Goal: Book appointment/travel/reservation

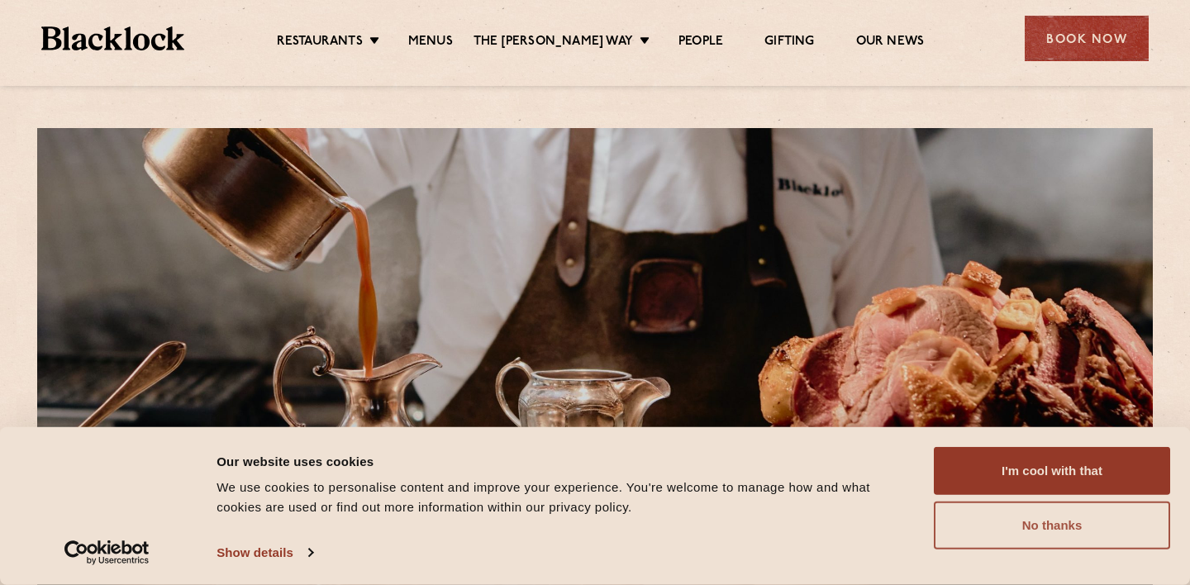
click at [1019, 528] on button "No thanks" at bounding box center [1052, 525] width 236 height 48
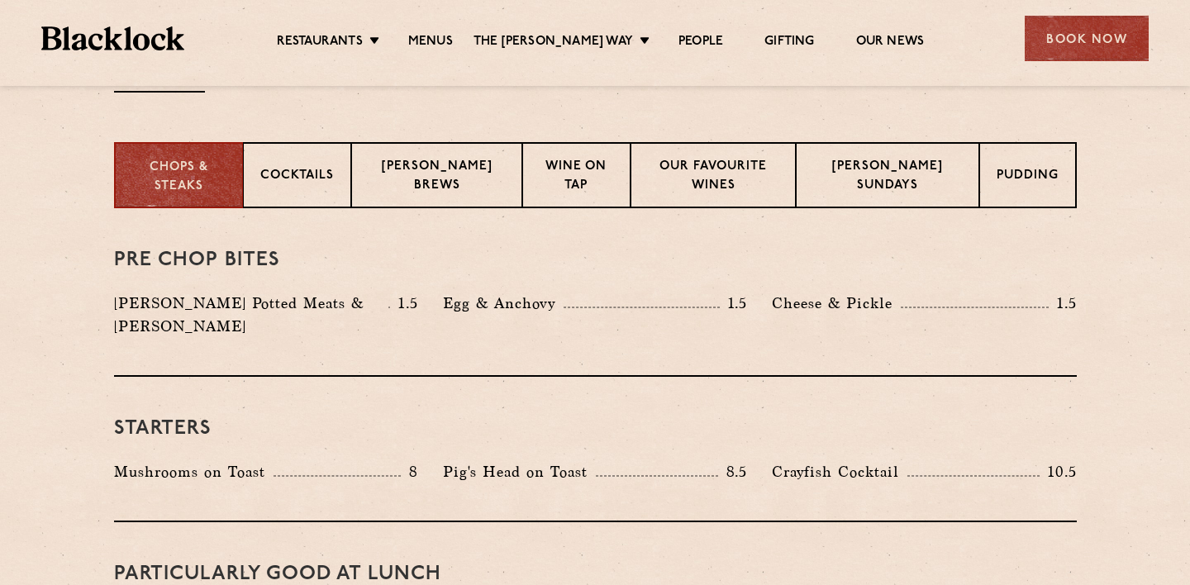
scroll to position [264, 0]
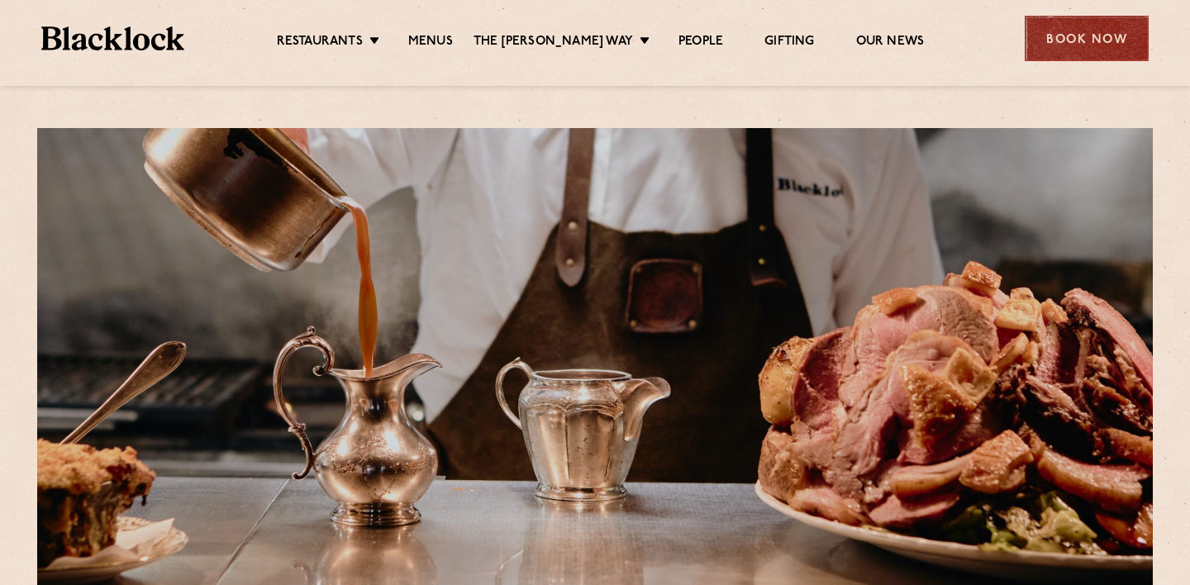
click at [1136, 39] on div "Book Now" at bounding box center [1086, 38] width 124 height 45
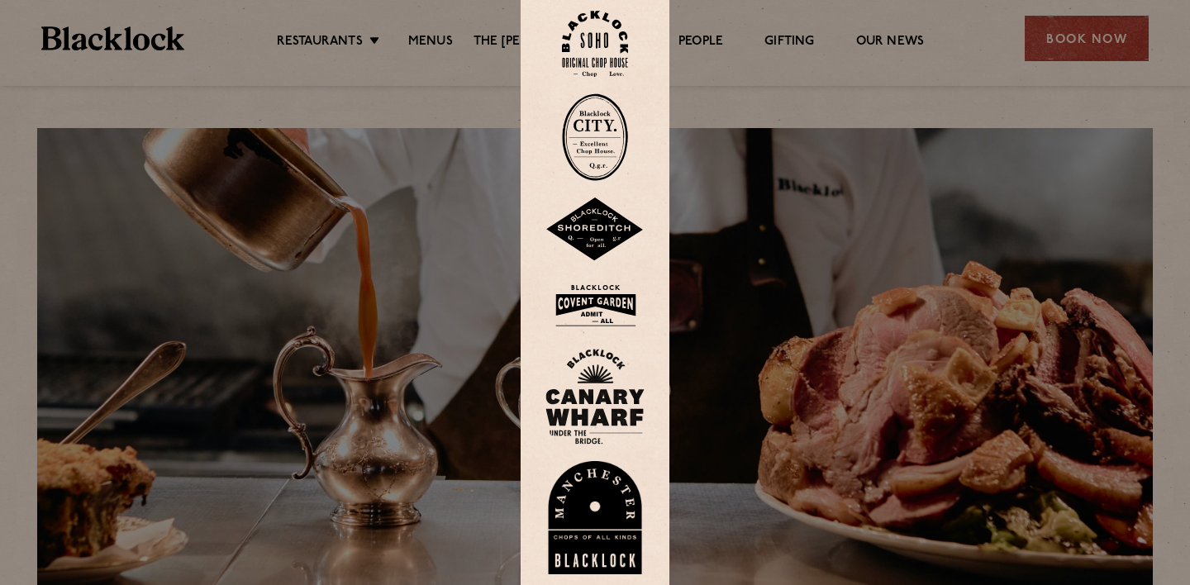
click at [599, 65] on img at bounding box center [595, 44] width 66 height 67
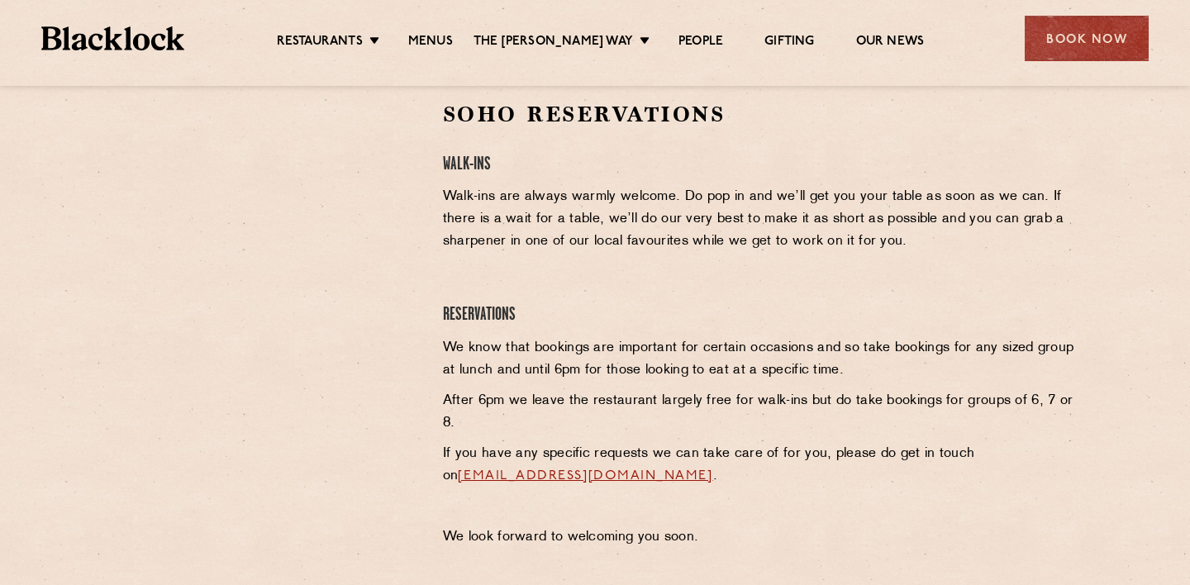
scroll to position [545, 0]
click at [432, 39] on link "Menus" at bounding box center [430, 43] width 45 height 18
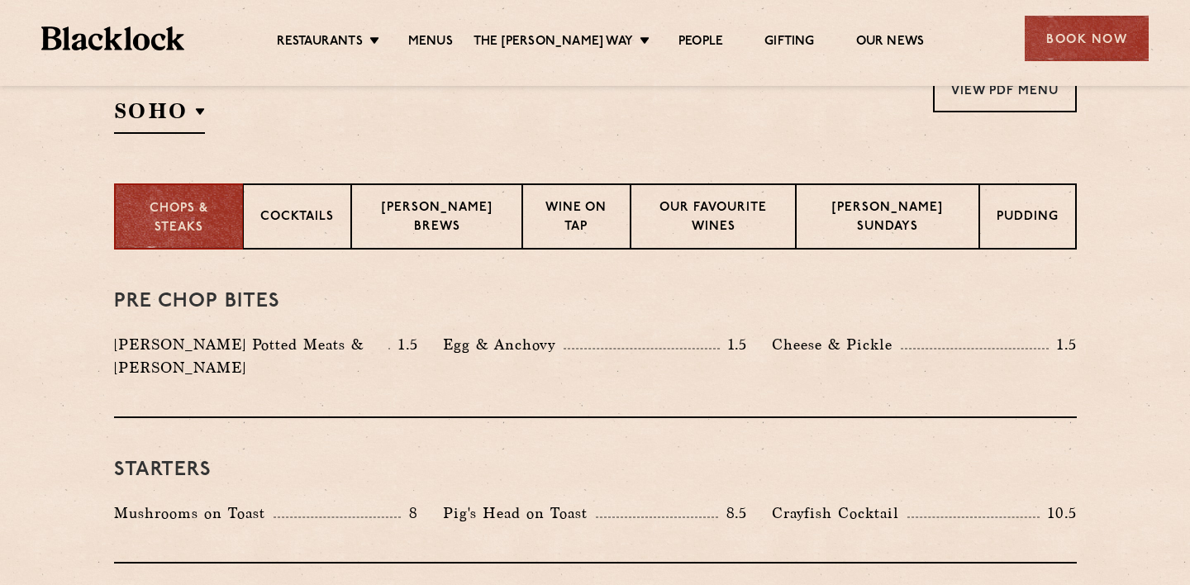
scroll to position [669, 0]
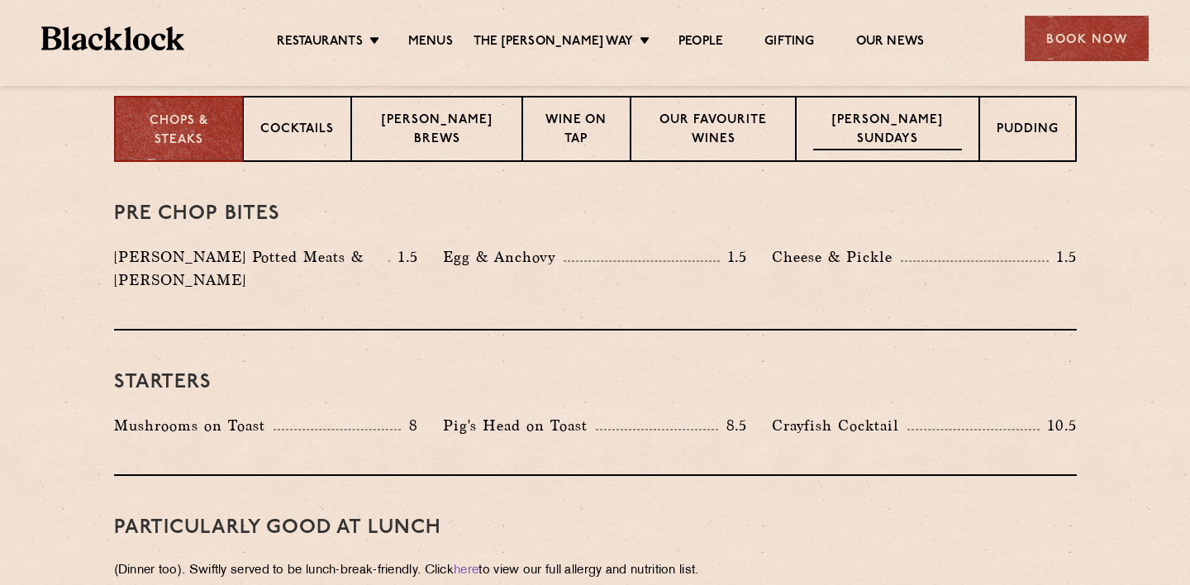
click at [868, 133] on p "Blacklock Sundays" at bounding box center [887, 131] width 149 height 39
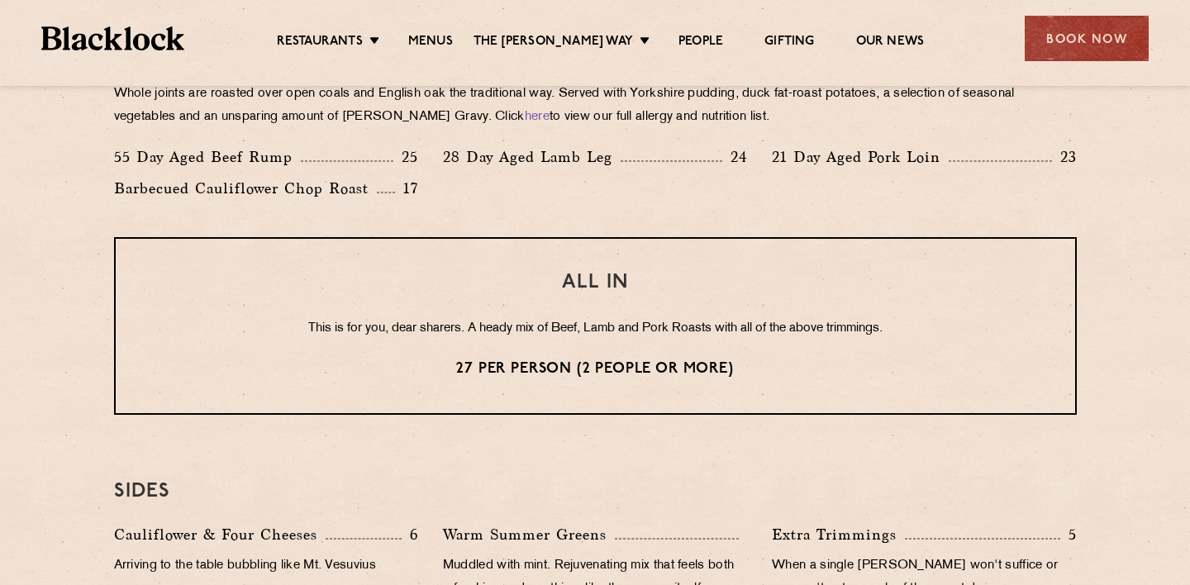
scroll to position [1124, 0]
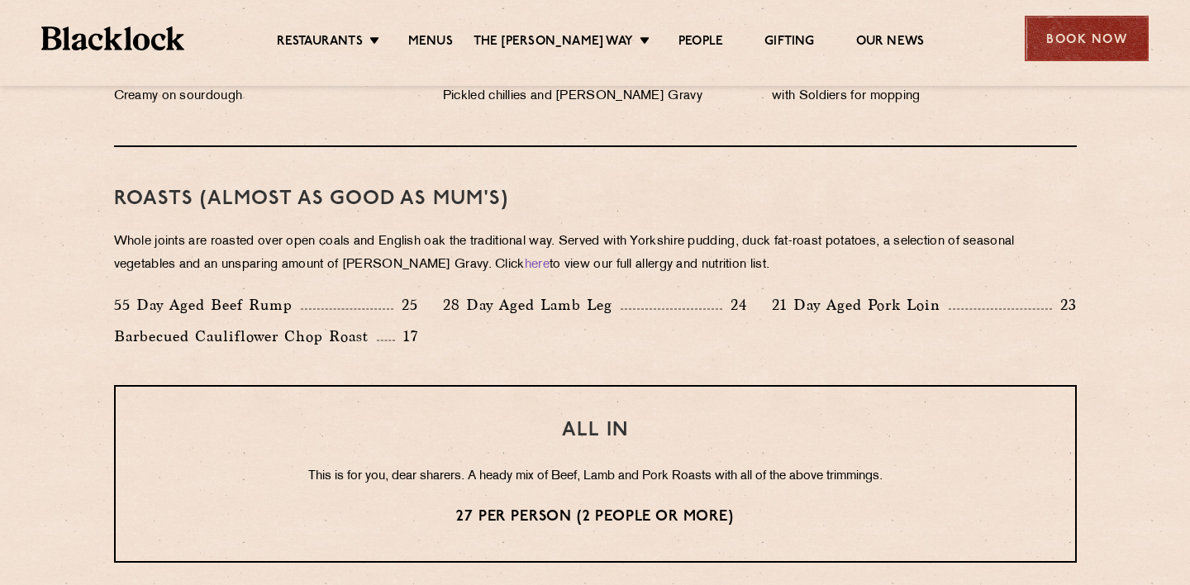
click at [1064, 43] on div "Book Now" at bounding box center [1086, 38] width 124 height 45
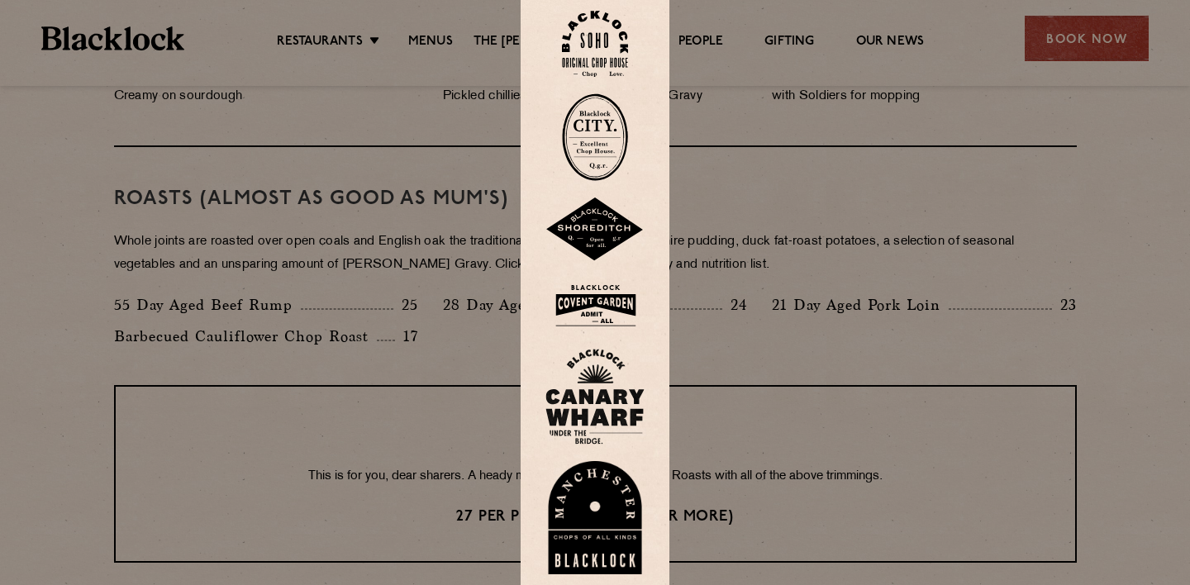
click at [601, 45] on img at bounding box center [595, 44] width 66 height 67
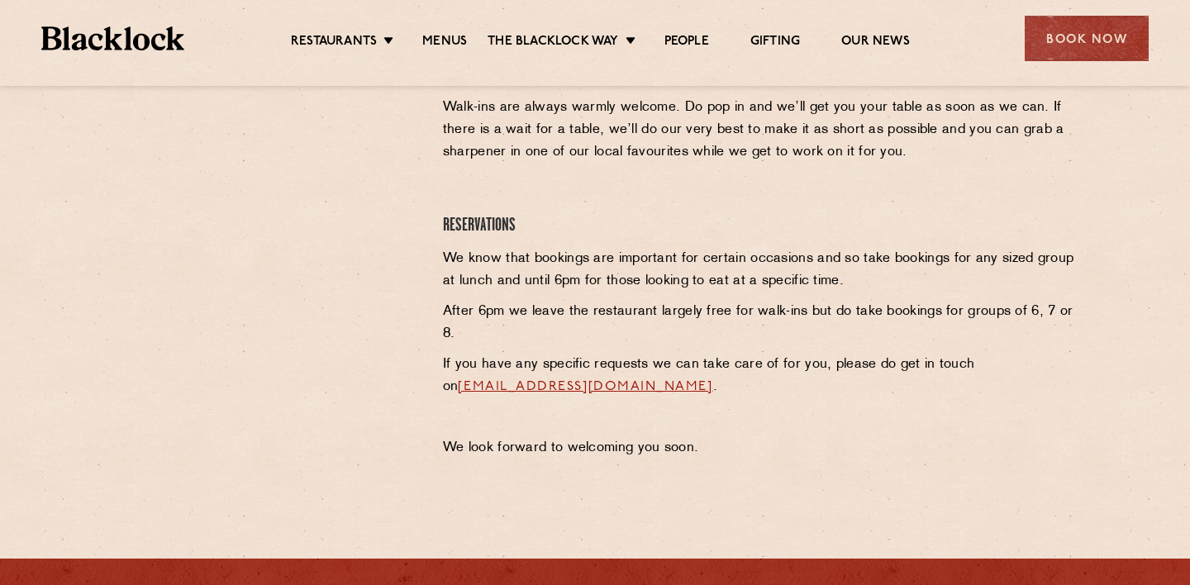
scroll to position [493, 0]
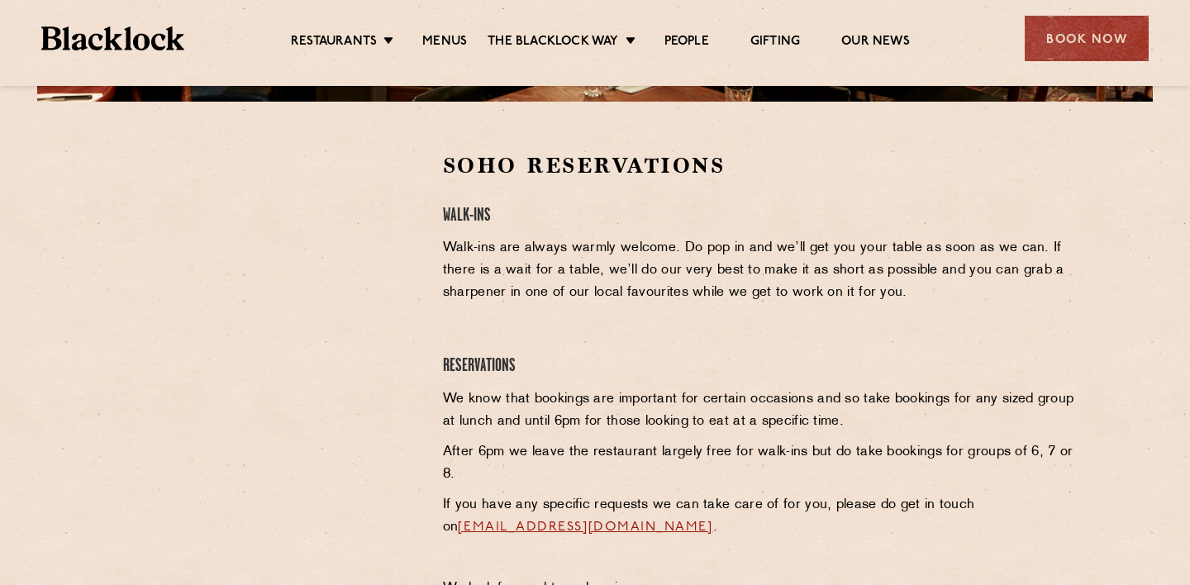
drag, startPoint x: 417, startPoint y: 239, endPoint x: 366, endPoint y: 239, distance: 51.2
click at [417, 239] on div at bounding box center [266, 275] width 304 height 249
click at [474, 311] on div "Soho Reservations Walk-Ins Walk-ins are always warmly welcome. Do pop in and we…" at bounding box center [759, 379] width 658 height 457
click at [92, 196] on section "Soho Reservations Walk-Ins Walk-ins are always warmly welcome. Do pop in and we…" at bounding box center [595, 380] width 1190 height 556
click at [148, 366] on div at bounding box center [266, 275] width 304 height 249
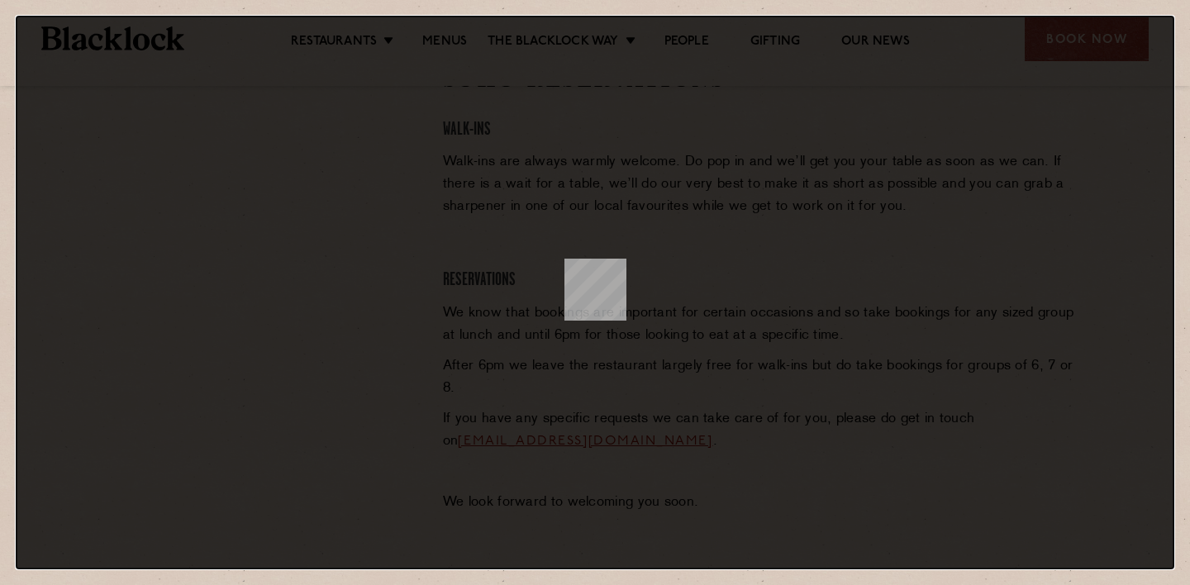
scroll to position [0, 0]
